Goal: Find specific page/section

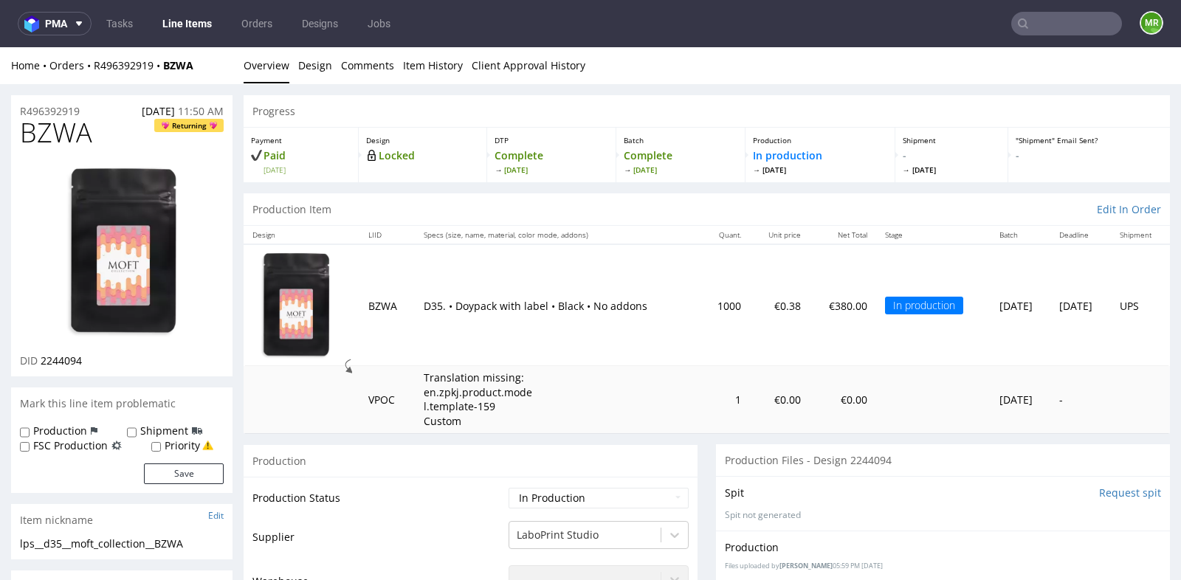
scroll to position [623, 0]
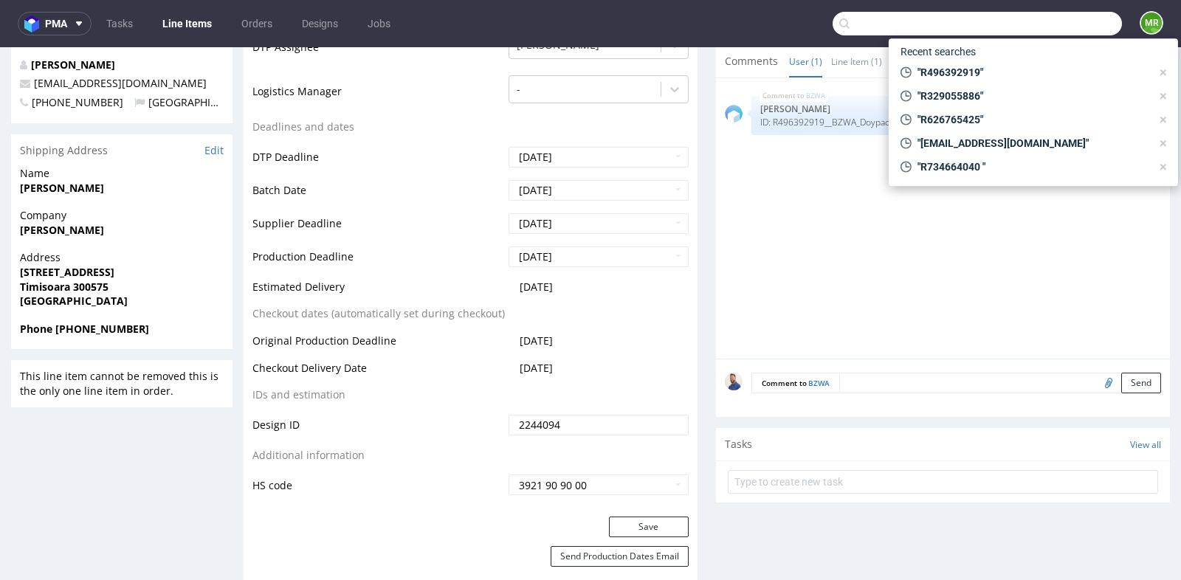
click at [1052, 17] on input "text" at bounding box center [977, 24] width 289 height 24
paste input "[EMAIL_ADDRESS][PERSON_NAME][DOMAIN_NAME]"
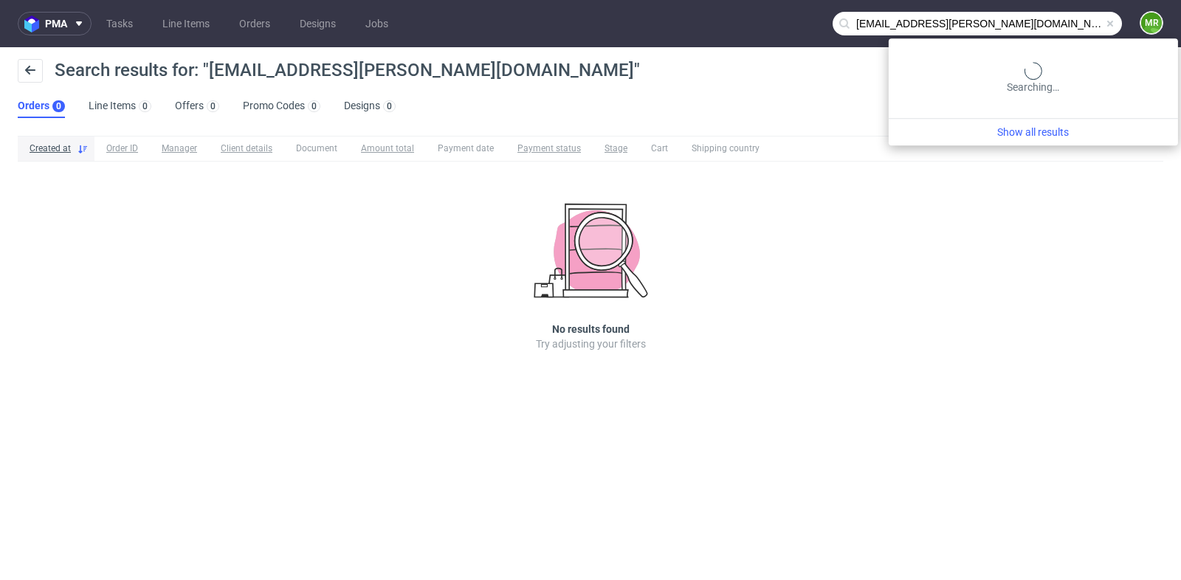
click at [1068, 29] on input "[EMAIL_ADDRESS][PERSON_NAME][DOMAIN_NAME]" at bounding box center [977, 24] width 289 height 24
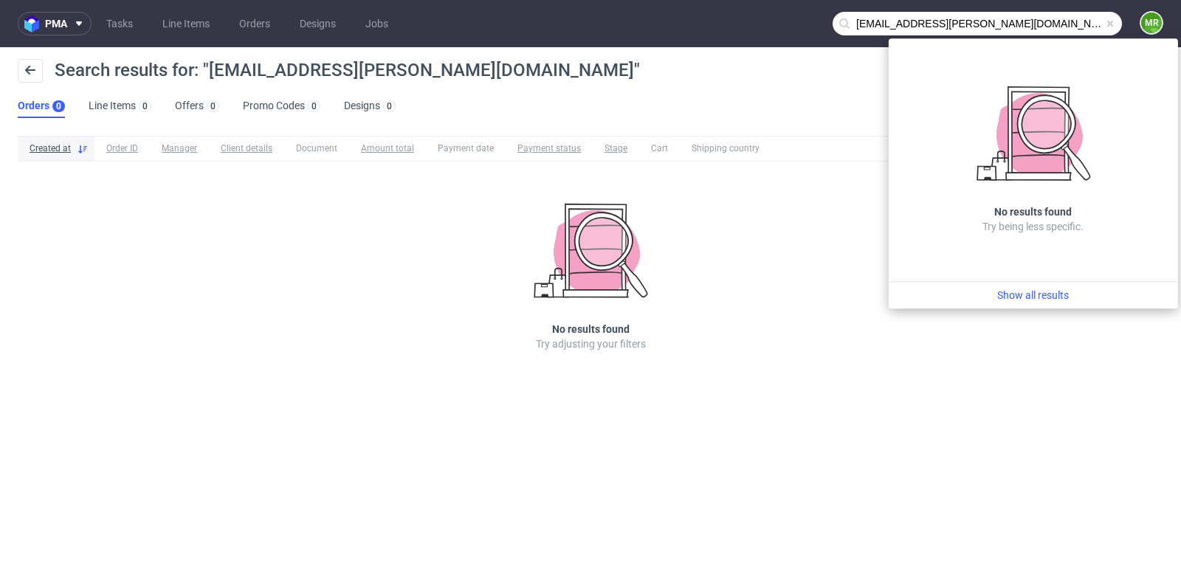
drag, startPoint x: 909, startPoint y: 22, endPoint x: 833, endPoint y: 18, distance: 75.4
click at [833, 18] on input "[EMAIL_ADDRESS][PERSON_NAME][DOMAIN_NAME]" at bounding box center [977, 24] width 289 height 24
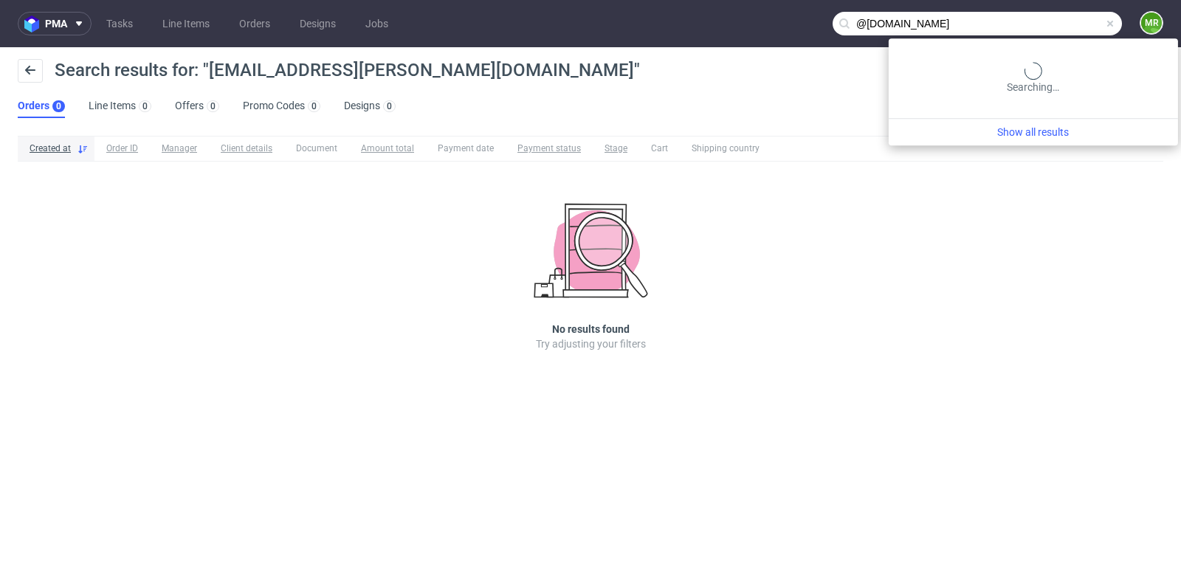
type input "@[DOMAIN_NAME]"
